Goal: Information Seeking & Learning: Find specific fact

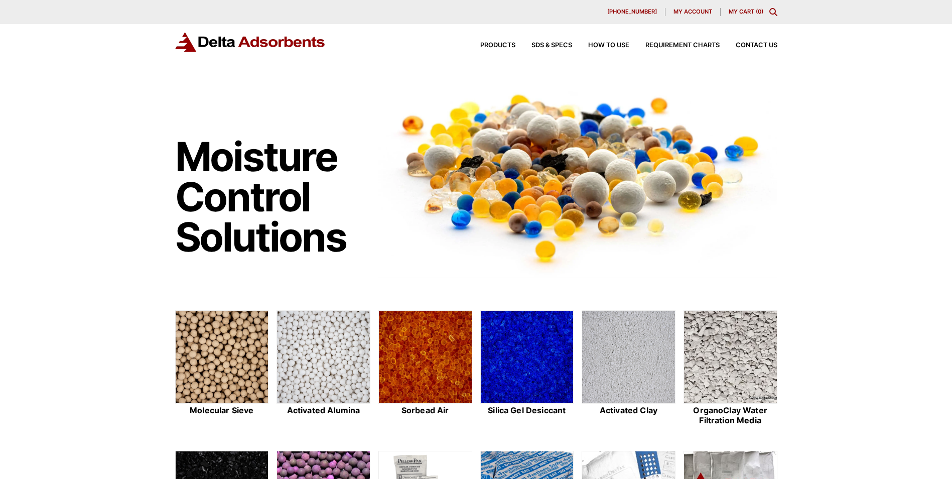
click at [772, 13] on icon "Toggle Modal Content" at bounding box center [773, 12] width 8 height 8
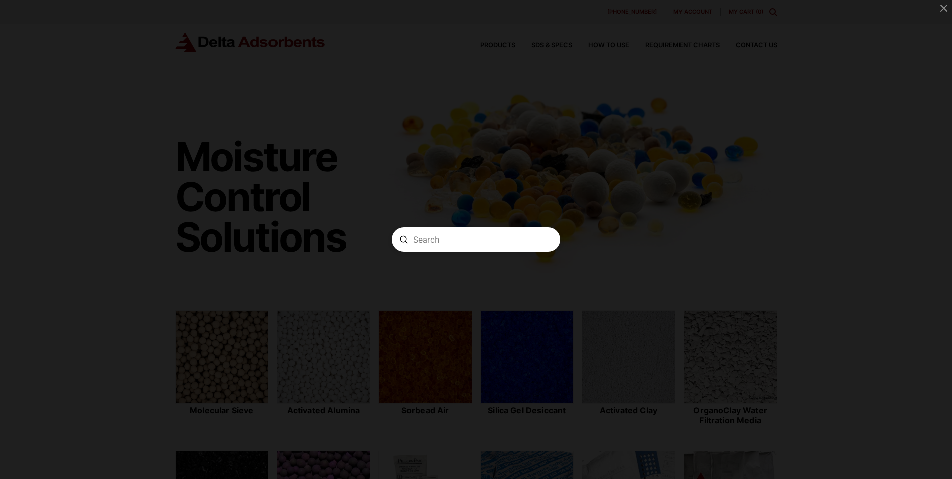
click at [503, 243] on input "Search" at bounding box center [476, 239] width 126 height 11
paste input "ABD103-1"
type input "ABD103-1"
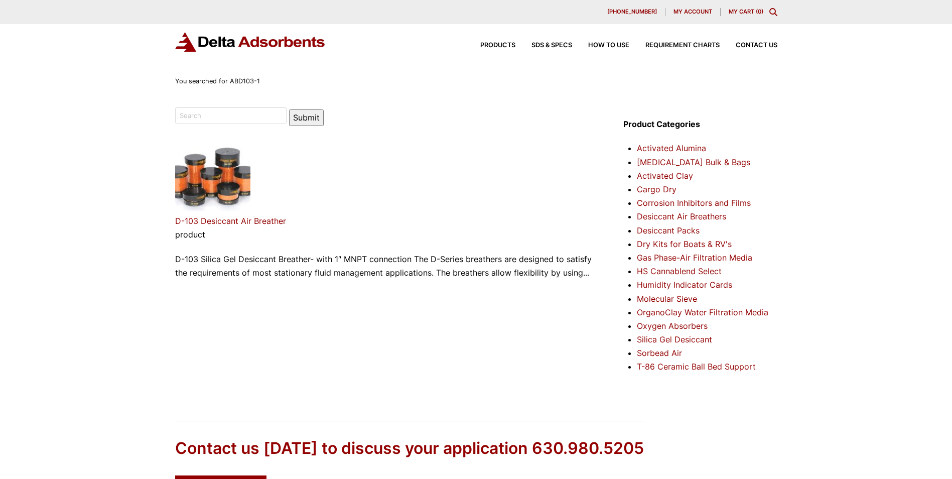
click at [197, 191] on img at bounding box center [212, 176] width 75 height 75
click at [221, 179] on img at bounding box center [212, 176] width 75 height 75
click at [233, 218] on link "D-103 Desiccant Air Breather" at bounding box center [230, 221] width 111 height 10
